Goal: Navigation & Orientation: Find specific page/section

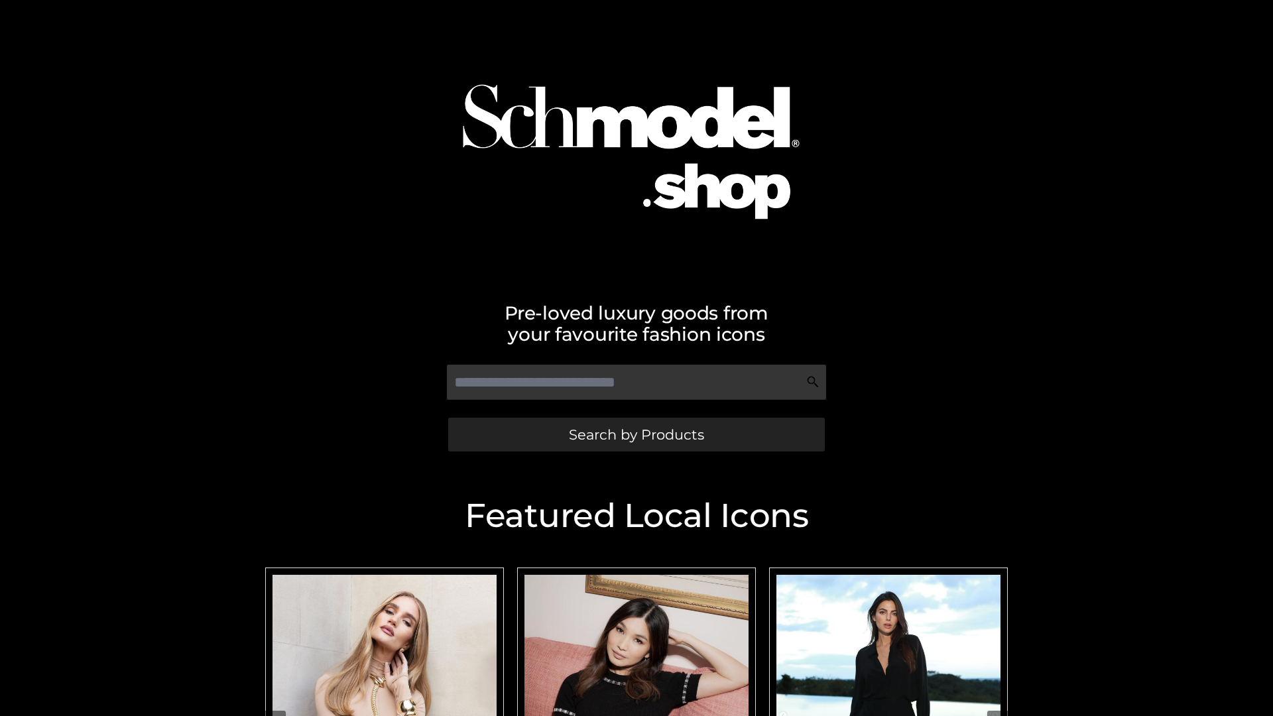
click at [636, 434] on span "Search by Products" at bounding box center [636, 435] width 135 height 14
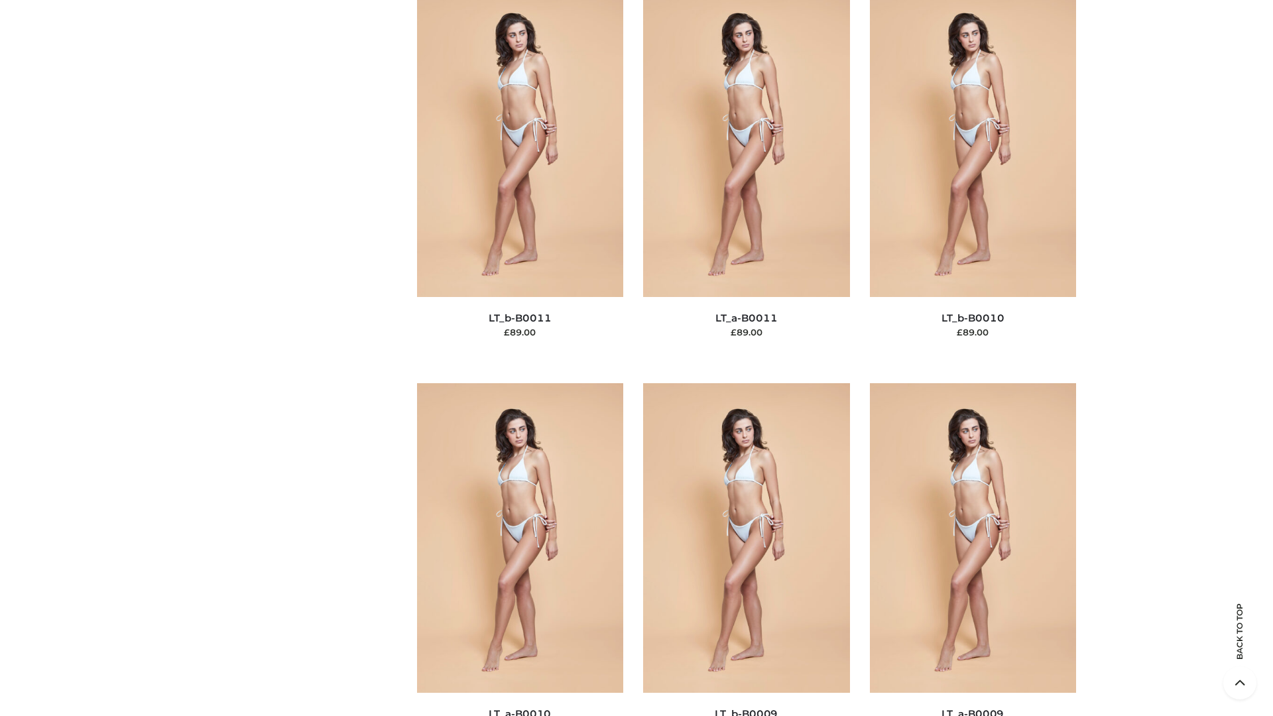
scroll to position [5956, 0]
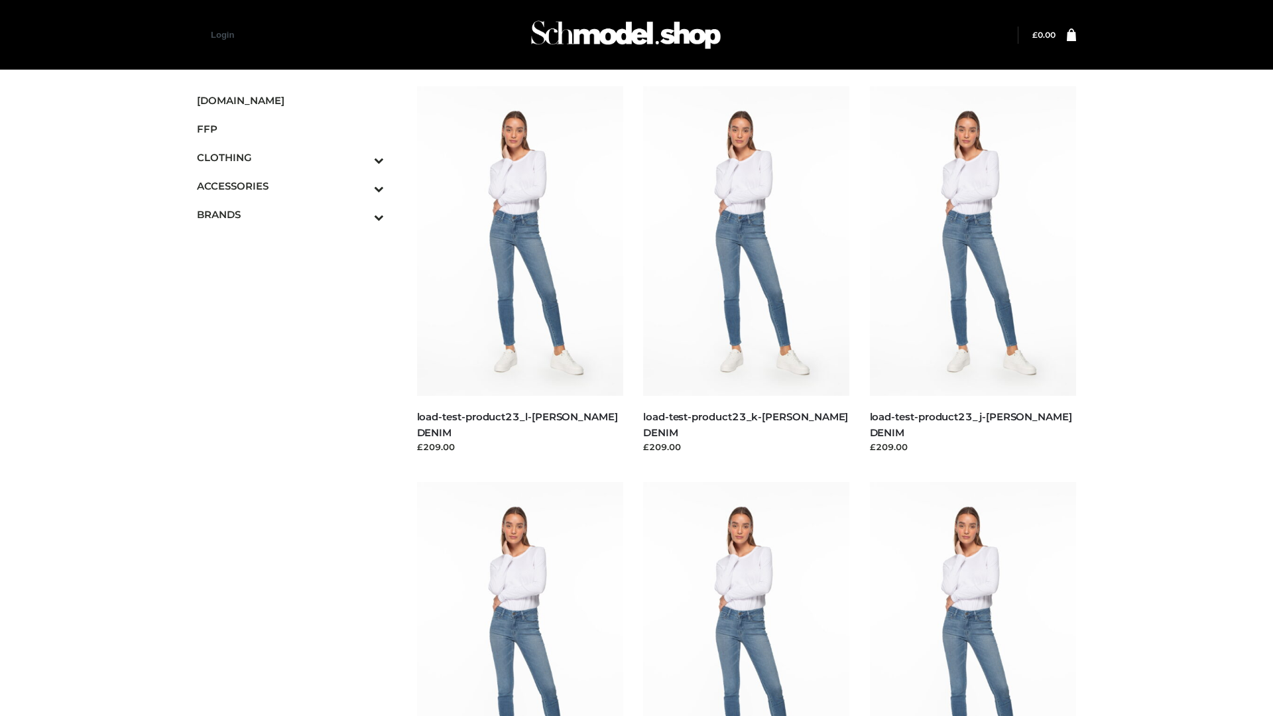
scroll to position [1163, 0]
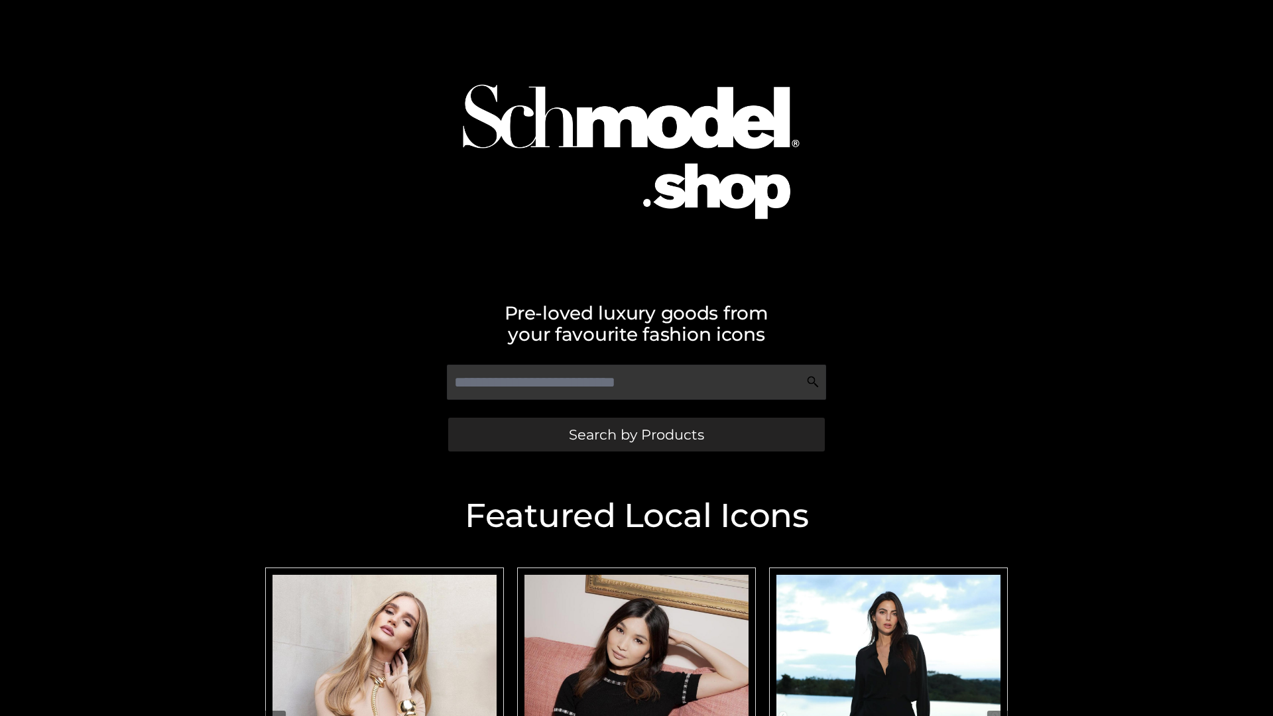
click at [636, 434] on span "Search by Products" at bounding box center [636, 435] width 135 height 14
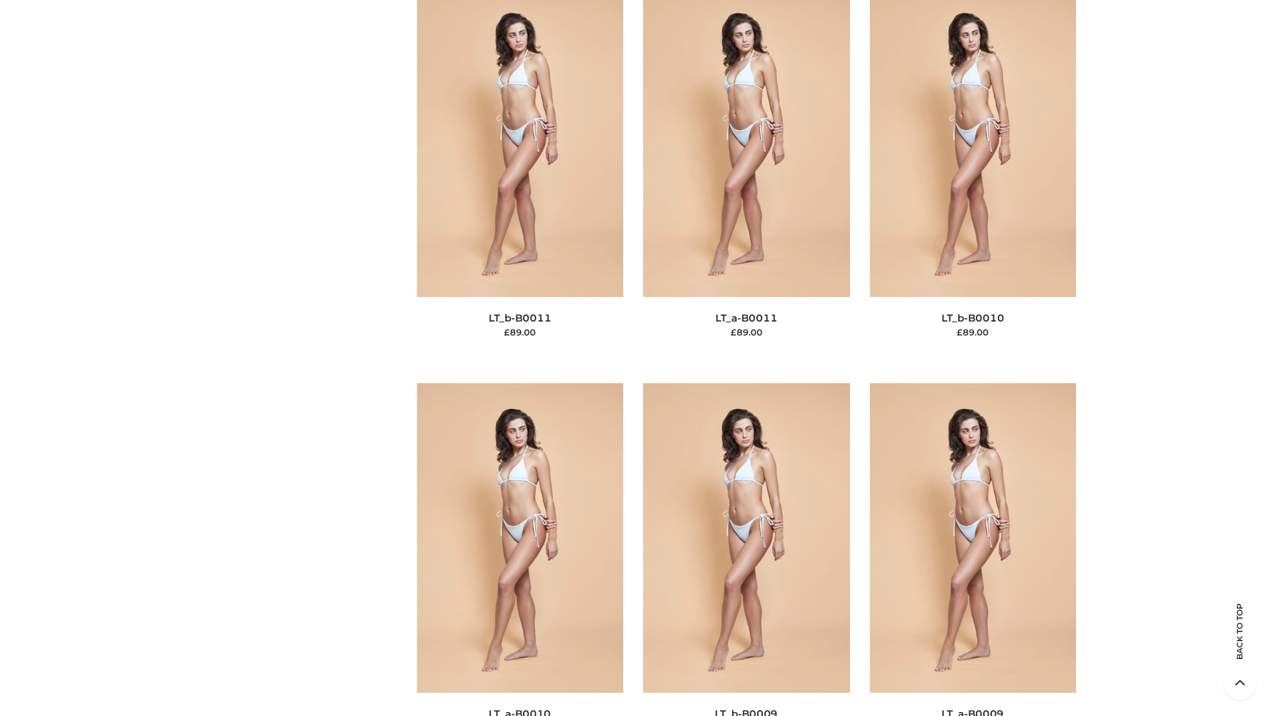
scroll to position [5956, 0]
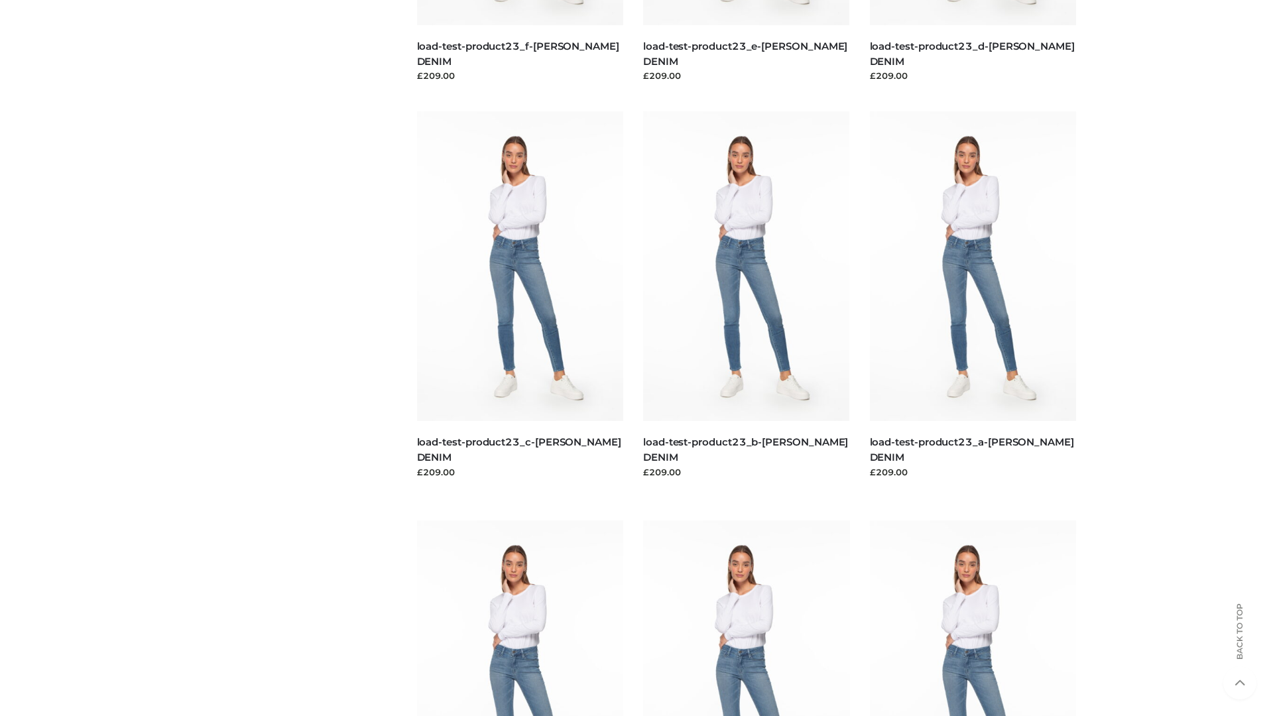
scroll to position [1163, 0]
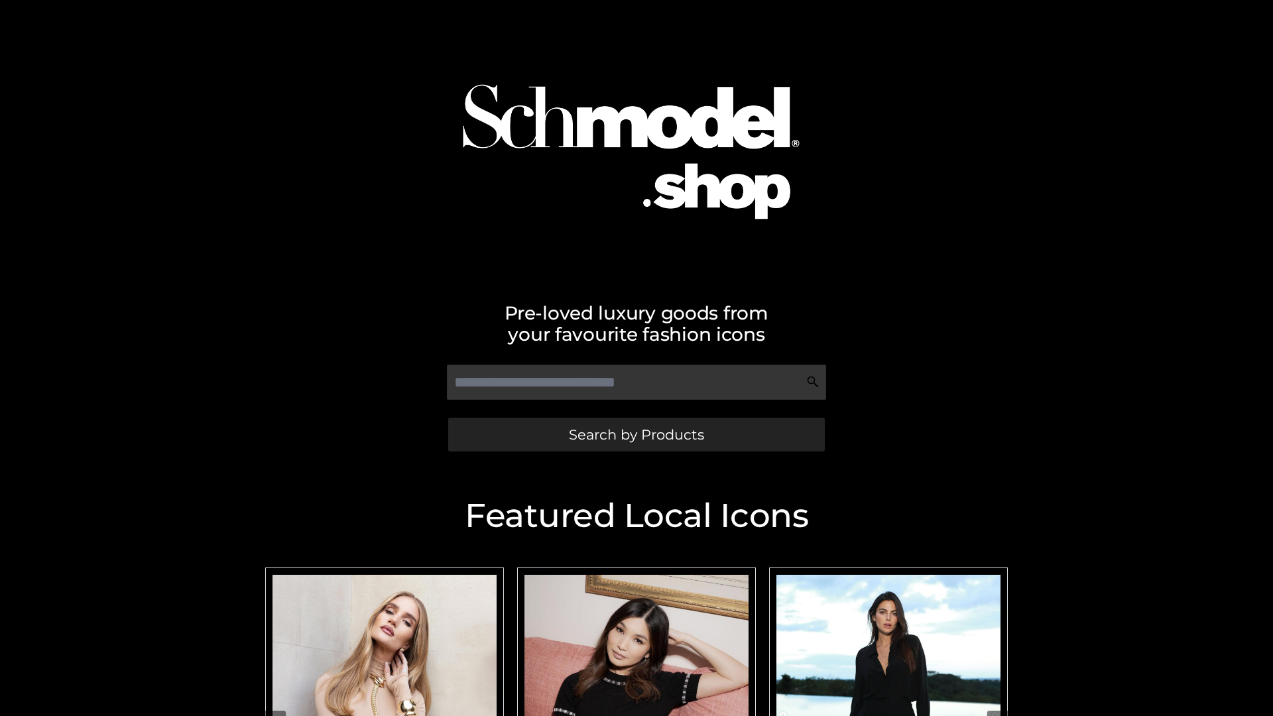
click at [636, 434] on span "Search by Products" at bounding box center [636, 435] width 135 height 14
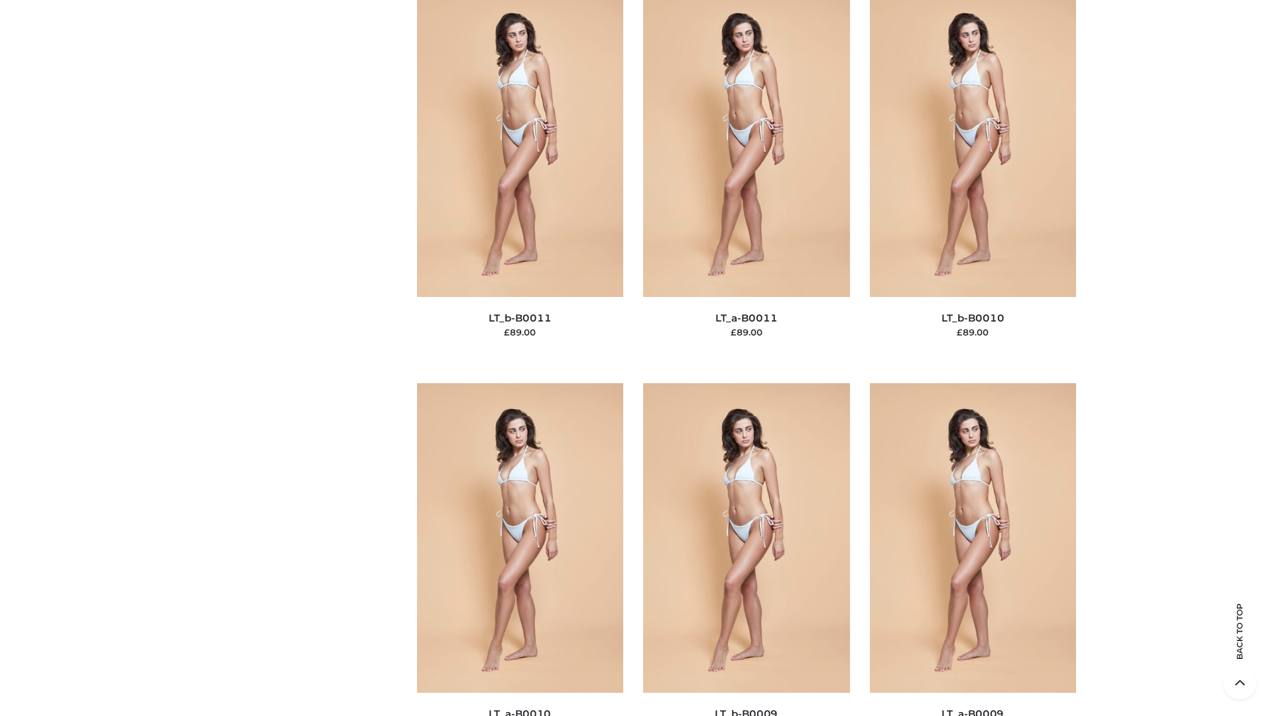
scroll to position [5956, 0]
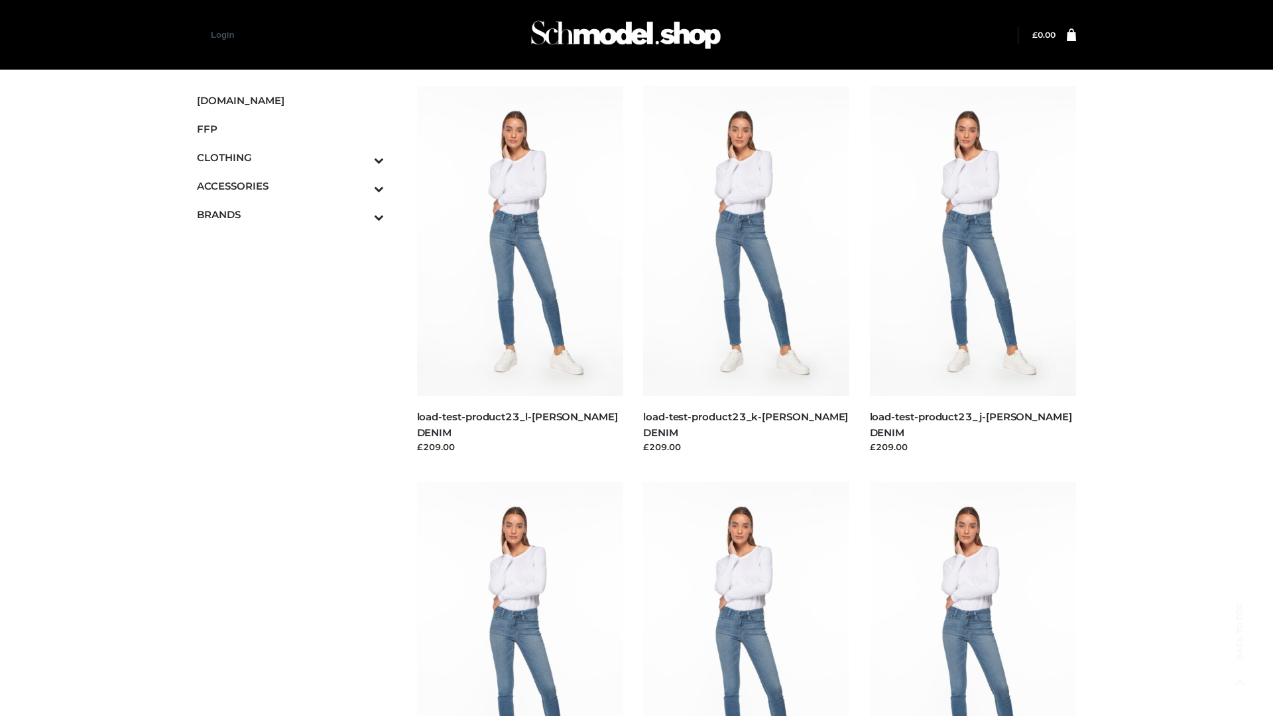
scroll to position [1163, 0]
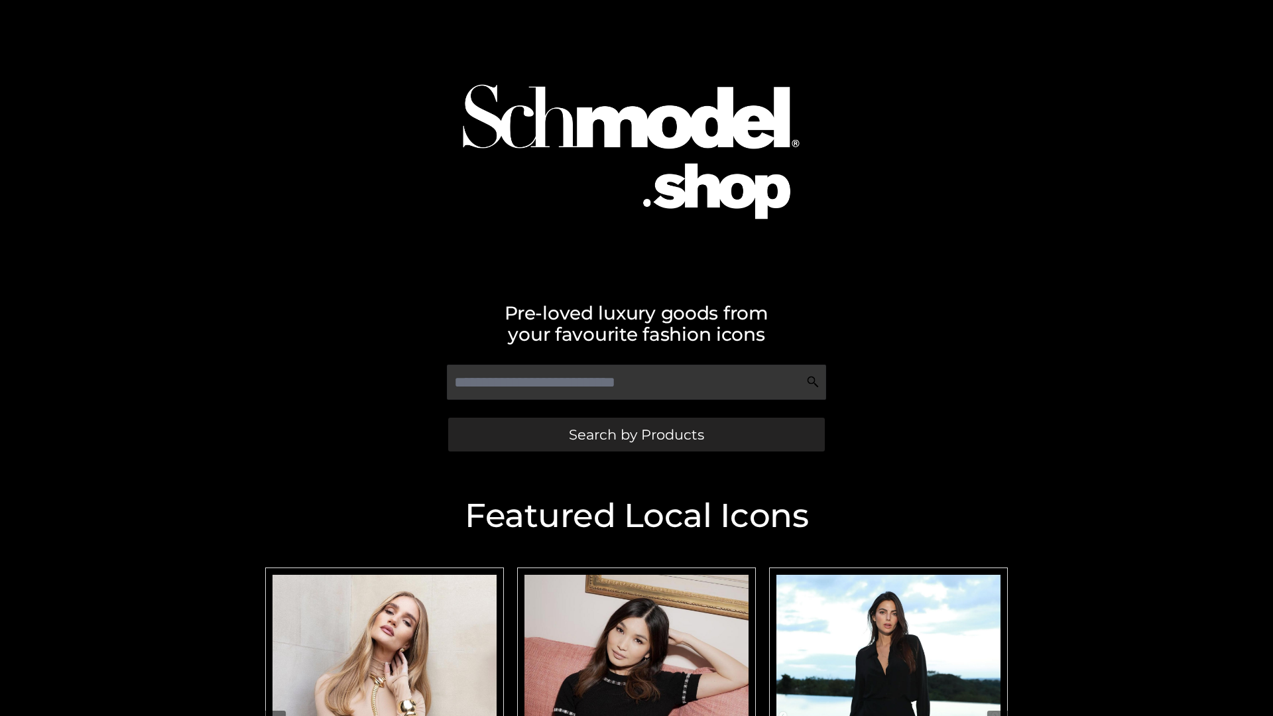
click at [636, 434] on span "Search by Products" at bounding box center [636, 435] width 135 height 14
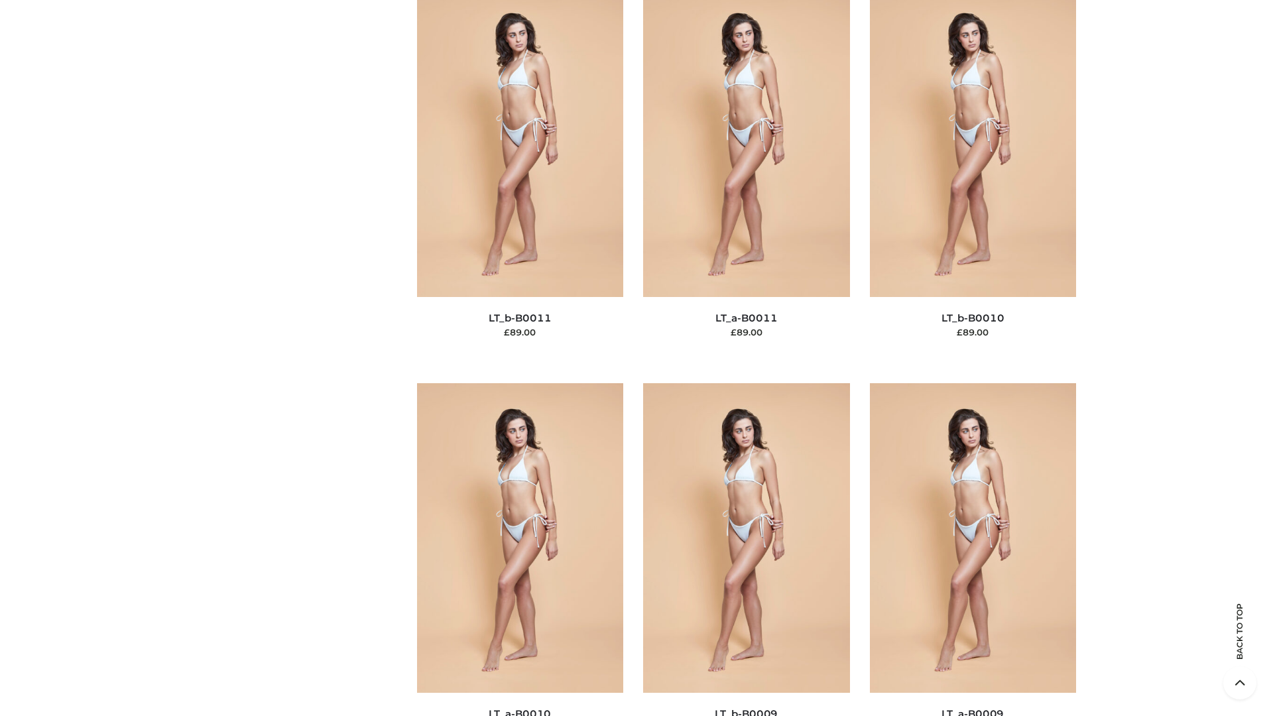
scroll to position [5956, 0]
